Goal: Task Accomplishment & Management: Complete application form

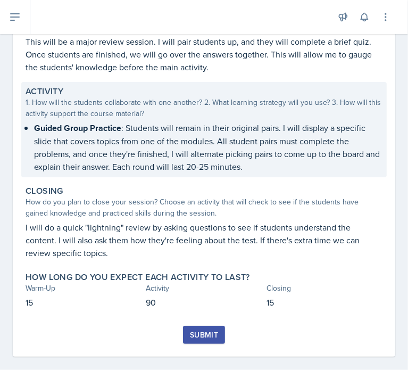
scroll to position [161, 0]
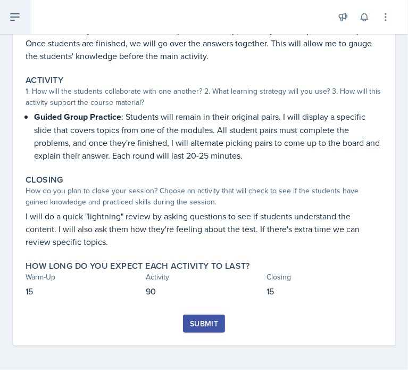
click at [19, 14] on icon at bounding box center [15, 17] width 9 height 6
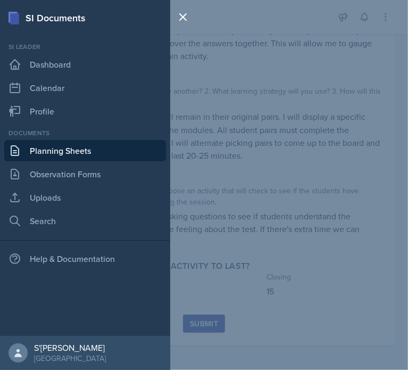
click at [256, 197] on div "SI Documents Si leader Dashboard Calendar Profile Documents Planning Sheets Obs…" at bounding box center [204, 185] width 408 height 370
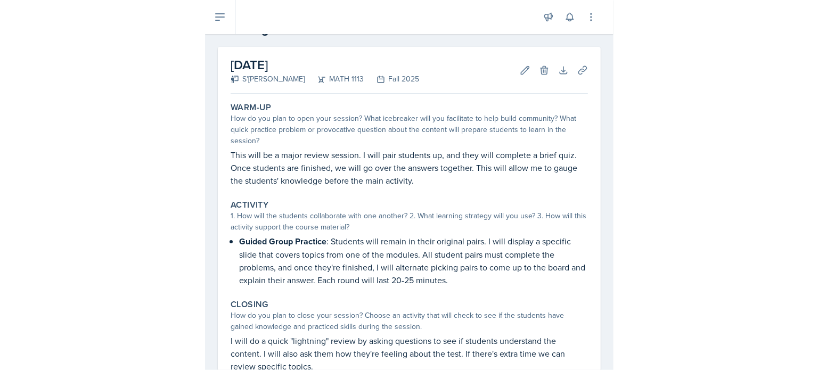
scroll to position [0, 0]
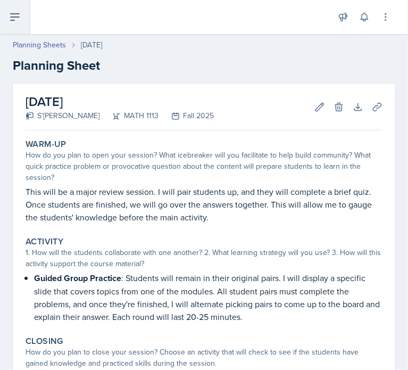
click at [15, 13] on icon at bounding box center [15, 17] width 13 height 13
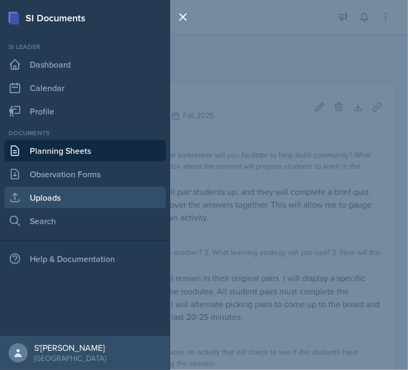
click at [80, 204] on link "Uploads" at bounding box center [85, 197] width 162 height 21
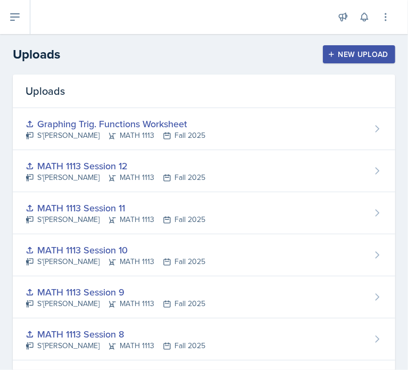
click at [341, 52] on div "New Upload" at bounding box center [359, 54] width 59 height 9
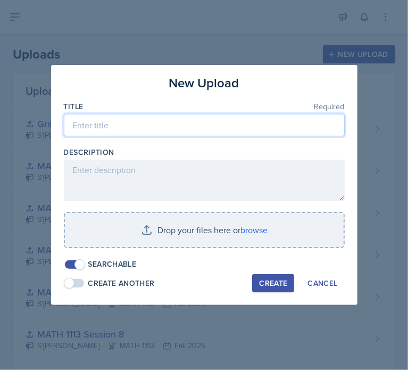
click at [217, 120] on input at bounding box center [204, 125] width 281 height 22
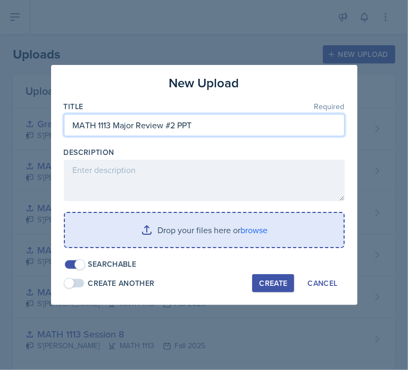
type input "MATH 1113 Major Review #2 PPT"
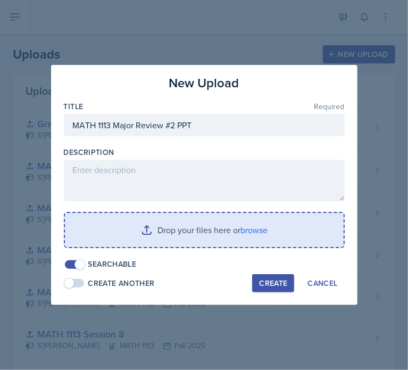
click at [251, 236] on input "file" at bounding box center [204, 230] width 279 height 34
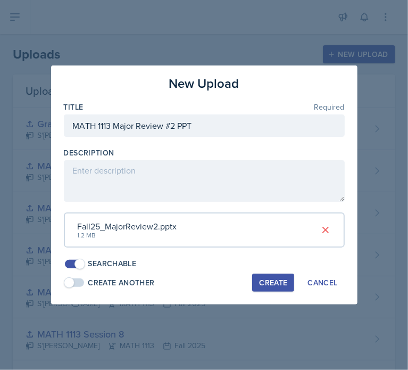
click at [271, 280] on div "Create" at bounding box center [273, 283] width 28 height 9
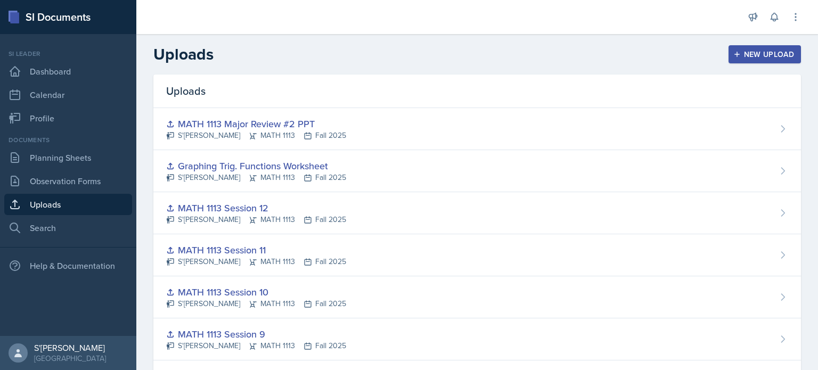
click at [408, 51] on div "New Upload" at bounding box center [765, 54] width 59 height 9
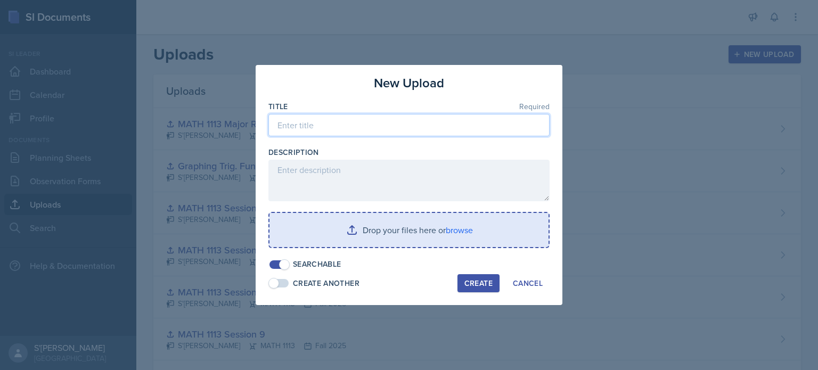
click at [408, 121] on input at bounding box center [408, 125] width 281 height 22
type input "Major Review 2 Brief Quiz"
click at [408, 234] on input "file" at bounding box center [408, 230] width 279 height 34
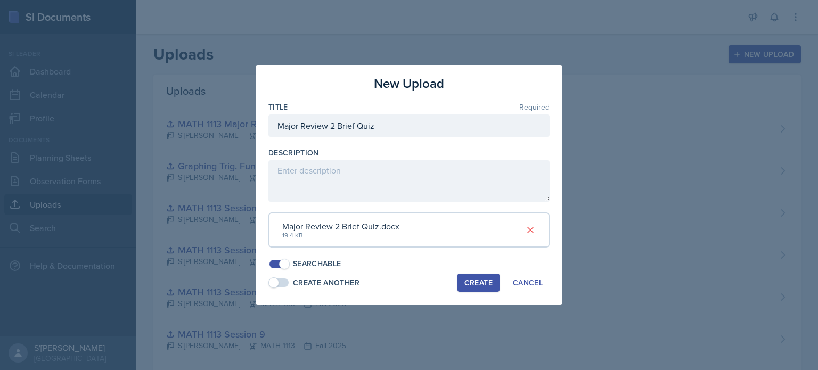
click at [408, 285] on div "Create" at bounding box center [478, 283] width 28 height 9
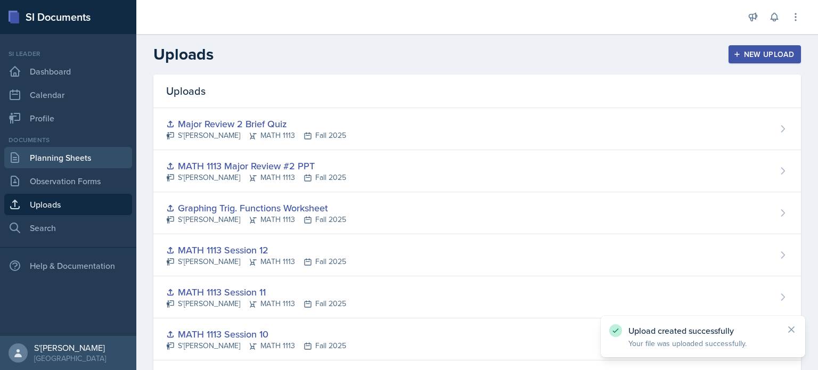
click at [83, 157] on link "Planning Sheets" at bounding box center [68, 157] width 128 height 21
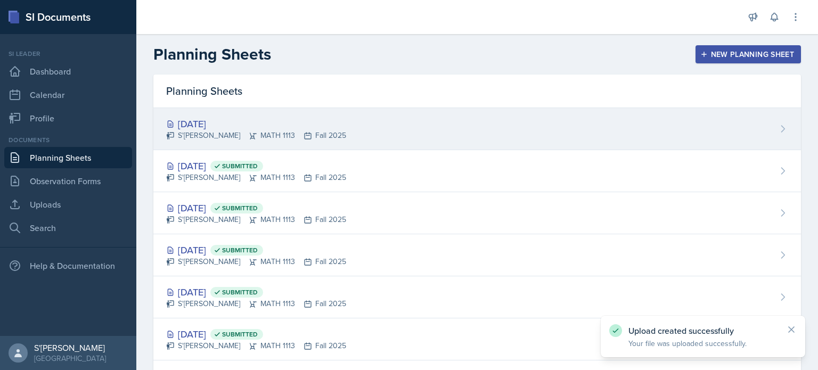
click at [260, 132] on div "S'[PERSON_NAME] MATH 1113 Fall 2025" at bounding box center [256, 135] width 180 height 11
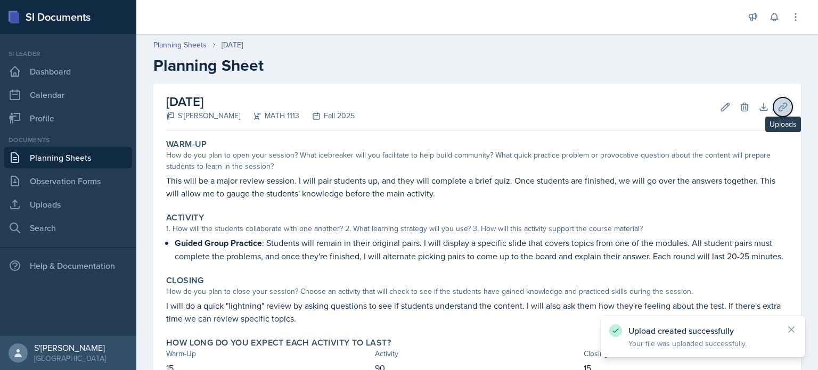
click at [408, 102] on icon at bounding box center [783, 107] width 11 height 11
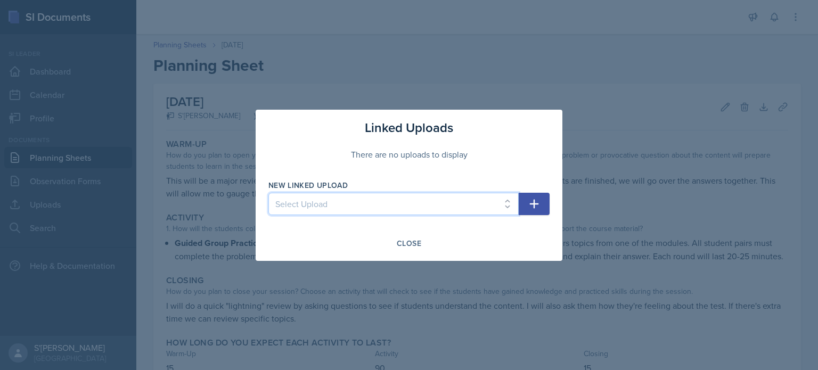
click at [408, 198] on select "Select Upload MATH 1113 Session 1 MATH 1113 Session 2 MATH 1113 Session 3 MATH …" at bounding box center [393, 204] width 250 height 22
select select "a9dfec15-4c01-4bf5-8411-94c45a76fdc2"
click at [268, 193] on select "Select Upload MATH 1113 Session 1 MATH 1113 Session 2 MATH 1113 Session 3 MATH …" at bounding box center [393, 204] width 250 height 22
click at [408, 201] on button "button" at bounding box center [534, 204] width 31 height 22
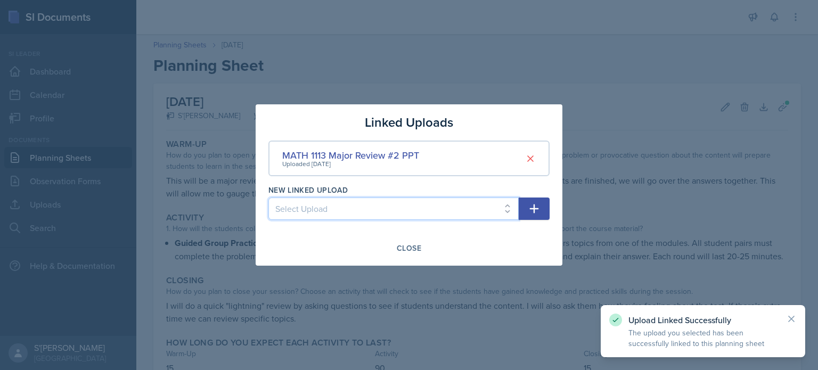
click at [408, 206] on select "Select Upload MATH 1113 Session 1 MATH 1113 Session 2 MATH 1113 Session 3 MATH …" at bounding box center [393, 209] width 250 height 22
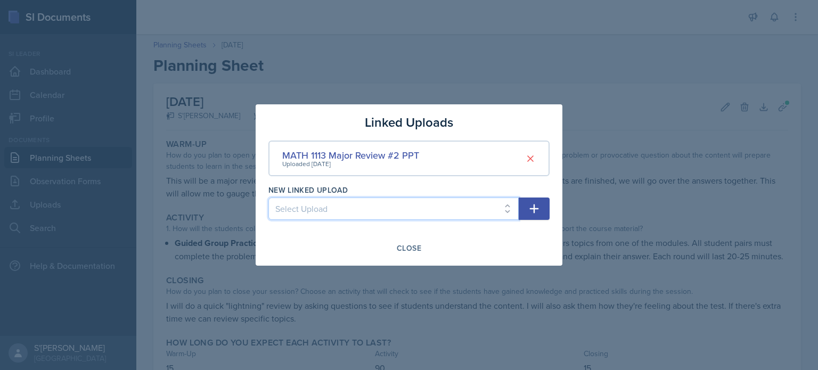
select select "18f59109-2bf0-449f-8aaf-199ebfbed03b"
click at [268, 198] on select "Select Upload MATH 1113 Session 1 MATH 1113 Session 2 MATH 1113 Session 3 MATH …" at bounding box center [393, 209] width 250 height 22
click at [408, 217] on button "button" at bounding box center [534, 209] width 31 height 22
select select
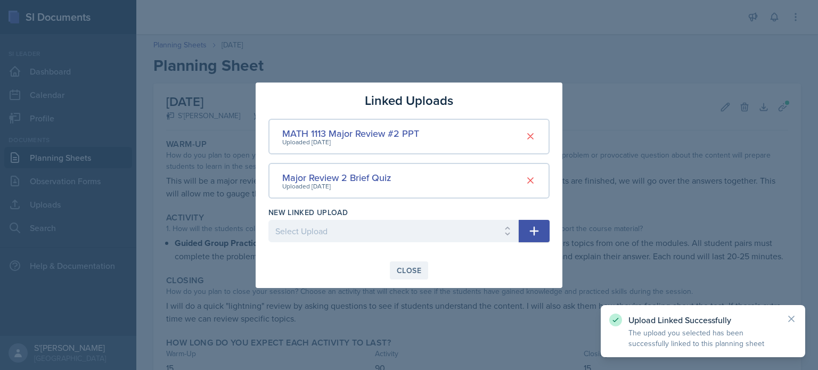
click at [408, 267] on div "Close" at bounding box center [409, 270] width 24 height 9
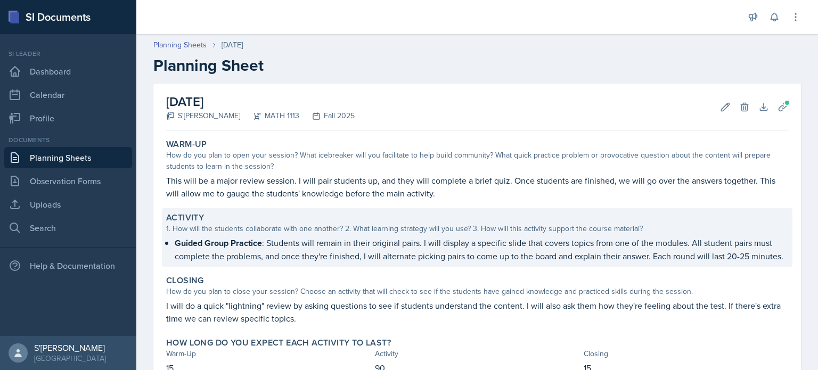
scroll to position [89, 0]
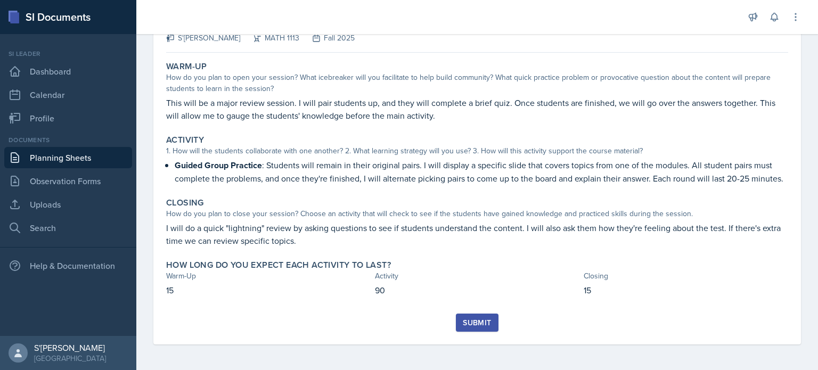
click at [408, 322] on div "Submit" at bounding box center [477, 322] width 28 height 9
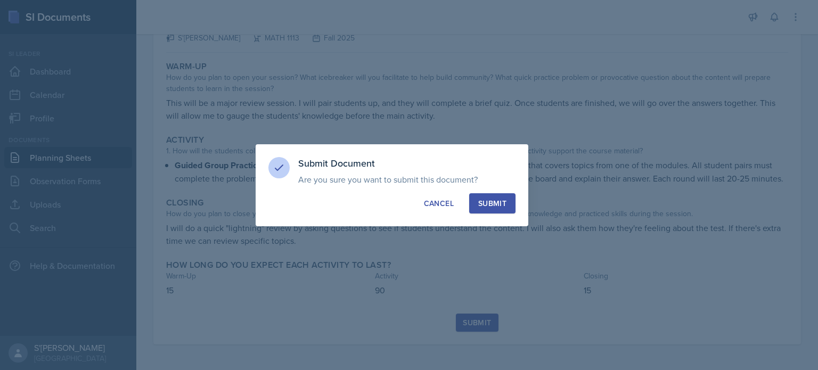
click at [408, 197] on button "Submit" at bounding box center [492, 203] width 46 height 20
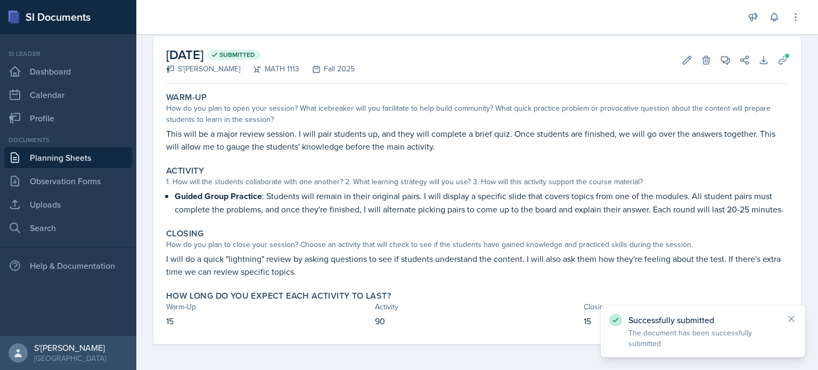
click at [54, 160] on link "Planning Sheets" at bounding box center [68, 157] width 128 height 21
